Goal: Find specific page/section: Find specific page/section

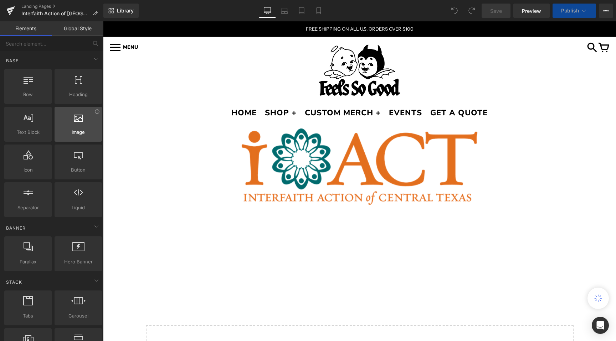
click at [71, 128] on div at bounding box center [78, 121] width 43 height 16
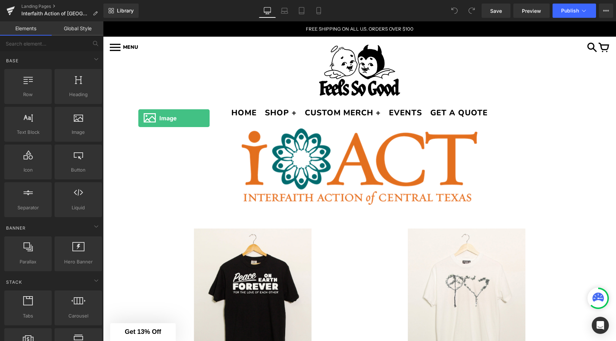
drag, startPoint x: 174, startPoint y: 149, endPoint x: 139, endPoint y: 119, distance: 45.8
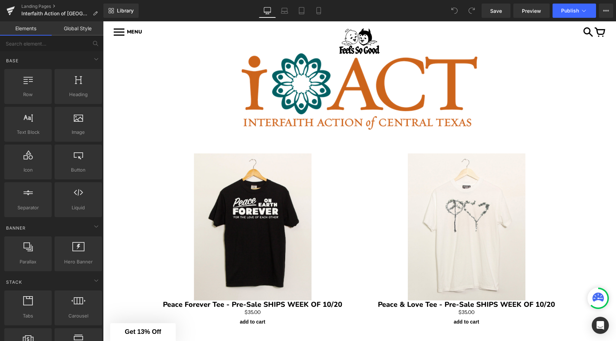
scroll to position [69, 0]
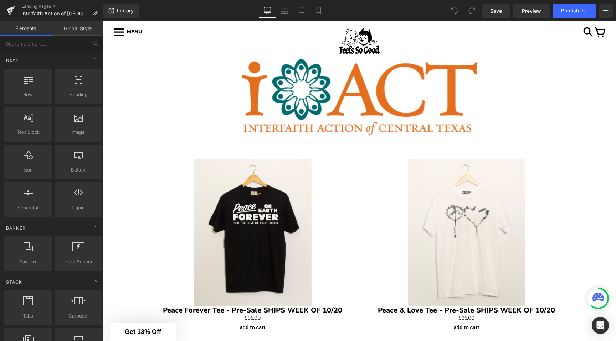
click at [363, 96] on div "Image" at bounding box center [359, 97] width 513 height 76
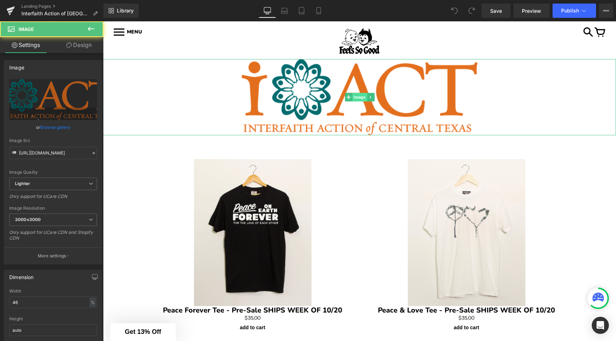
click at [358, 99] on span "Image" at bounding box center [359, 97] width 15 height 9
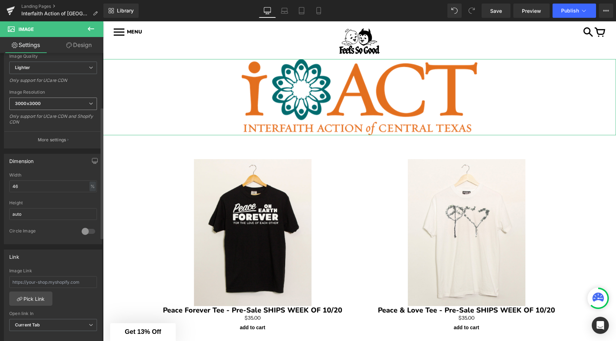
scroll to position [119, 0]
click at [54, 101] on span "3000x3000" at bounding box center [53, 101] width 88 height 12
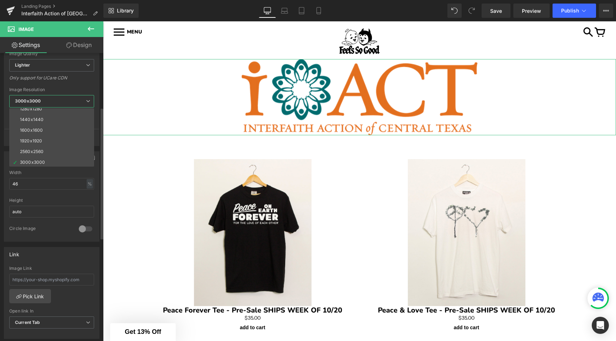
scroll to position [102, 0]
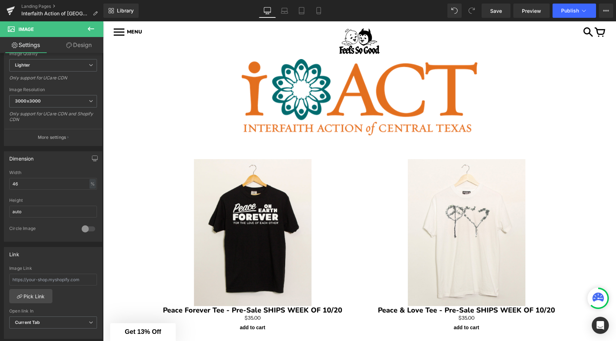
click at [107, 93] on body "HOME SHOP + CUSTOM MERCH + EVENTS GET A QUOTE Sign In MENS [DEMOGRAPHIC_DATA] V…" at bounding box center [359, 311] width 513 height 719
click at [365, 100] on span "Image" at bounding box center [359, 97] width 15 height 9
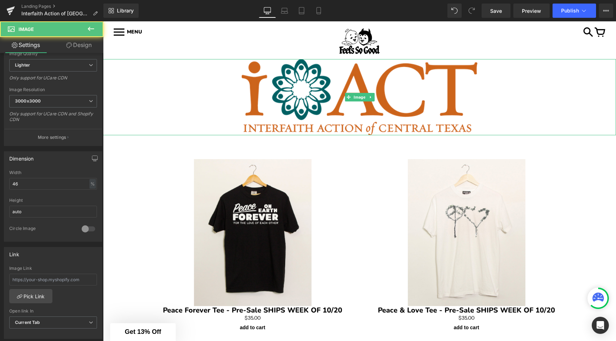
click at [269, 104] on img at bounding box center [360, 97] width 236 height 76
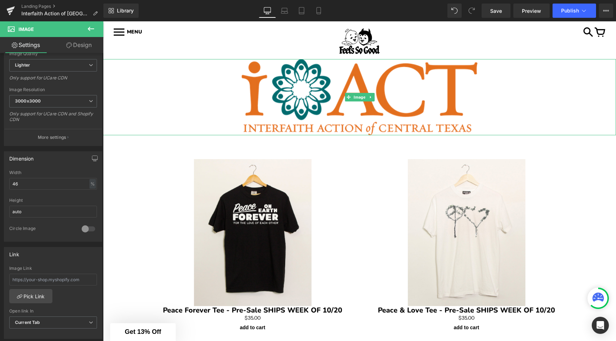
scroll to position [0, 0]
